Goal: Transaction & Acquisition: Book appointment/travel/reservation

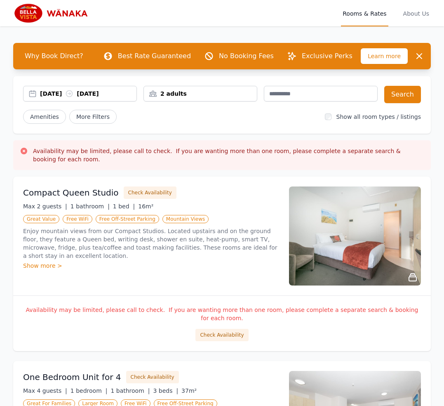
click at [43, 93] on div "[DATE] [DATE]" at bounding box center [88, 94] width 97 height 8
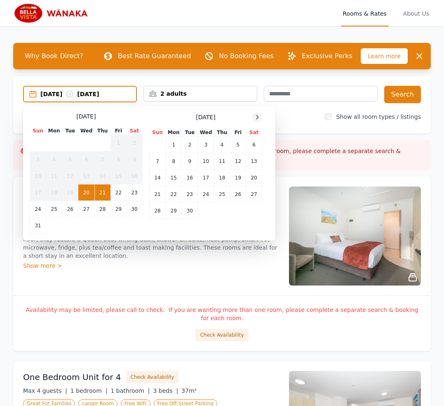
click at [260, 117] on icon at bounding box center [257, 117] width 7 height 7
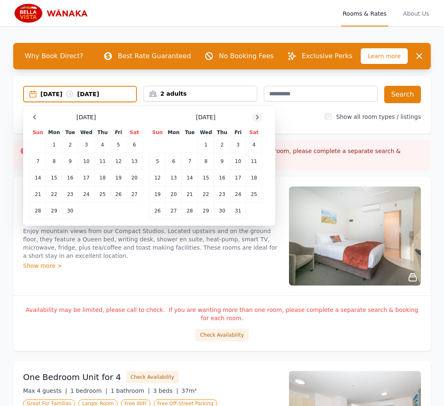
click at [260, 117] on icon at bounding box center [257, 117] width 7 height 7
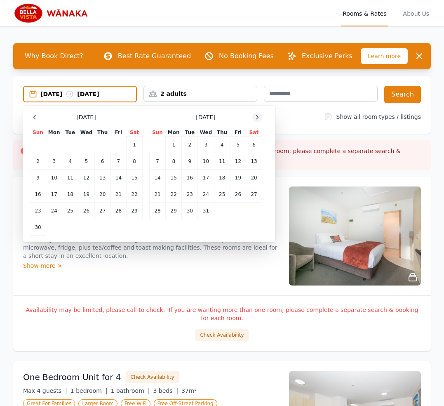
click at [260, 117] on icon at bounding box center [257, 117] width 7 height 7
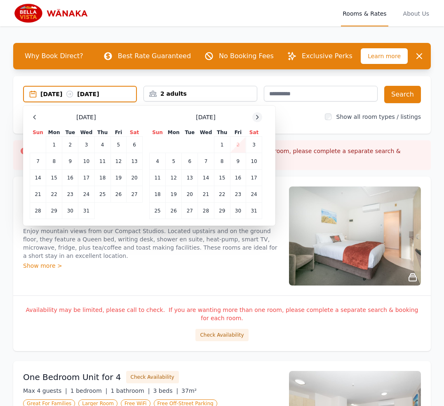
click at [260, 117] on icon at bounding box center [257, 117] width 7 height 7
click at [238, 144] on td "6" at bounding box center [238, 145] width 16 height 17
click at [253, 144] on td "7" at bounding box center [254, 145] width 16 height 17
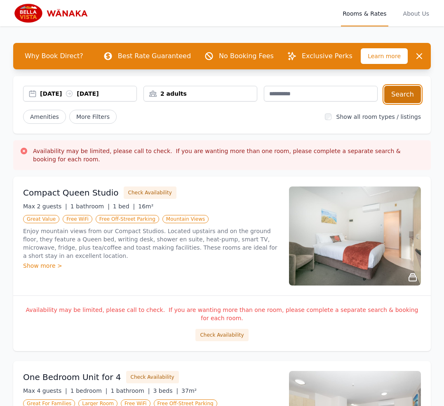
click at [408, 94] on button "Search" at bounding box center [403, 94] width 37 height 17
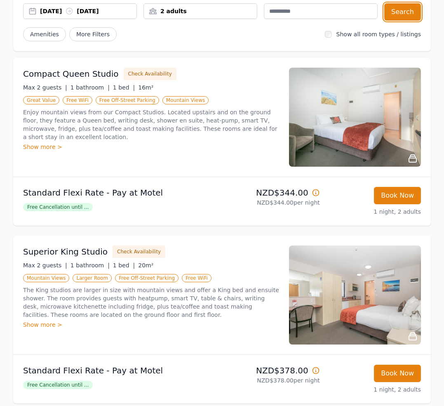
scroll to position [124, 0]
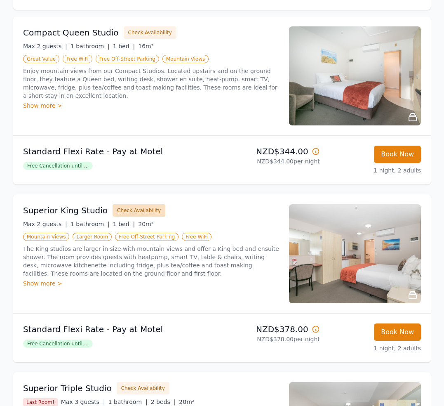
click at [124, 213] on button "Check Availability" at bounding box center [139, 210] width 53 height 12
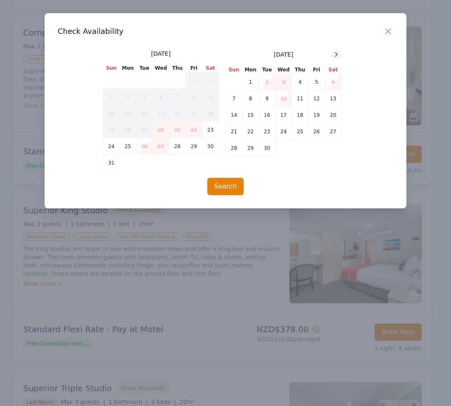
click at [339, 52] on icon at bounding box center [336, 54] width 7 height 7
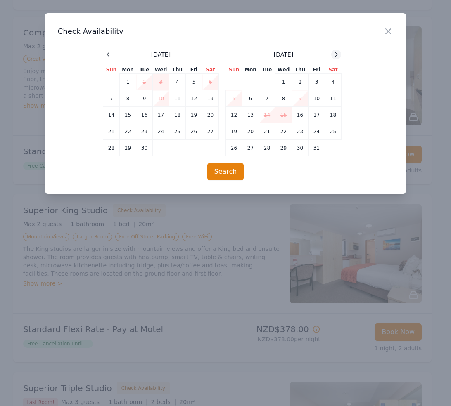
click at [339, 52] on icon at bounding box center [336, 54] width 7 height 7
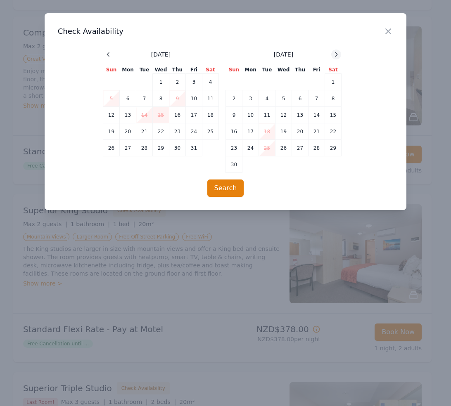
click at [339, 52] on icon at bounding box center [336, 54] width 7 height 7
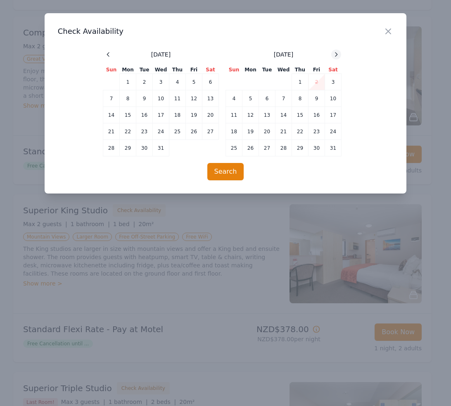
click at [339, 52] on icon at bounding box center [336, 54] width 7 height 7
click at [387, 31] on icon "button" at bounding box center [387, 31] width 5 height 5
